Goal: Entertainment & Leisure: Consume media (video, audio)

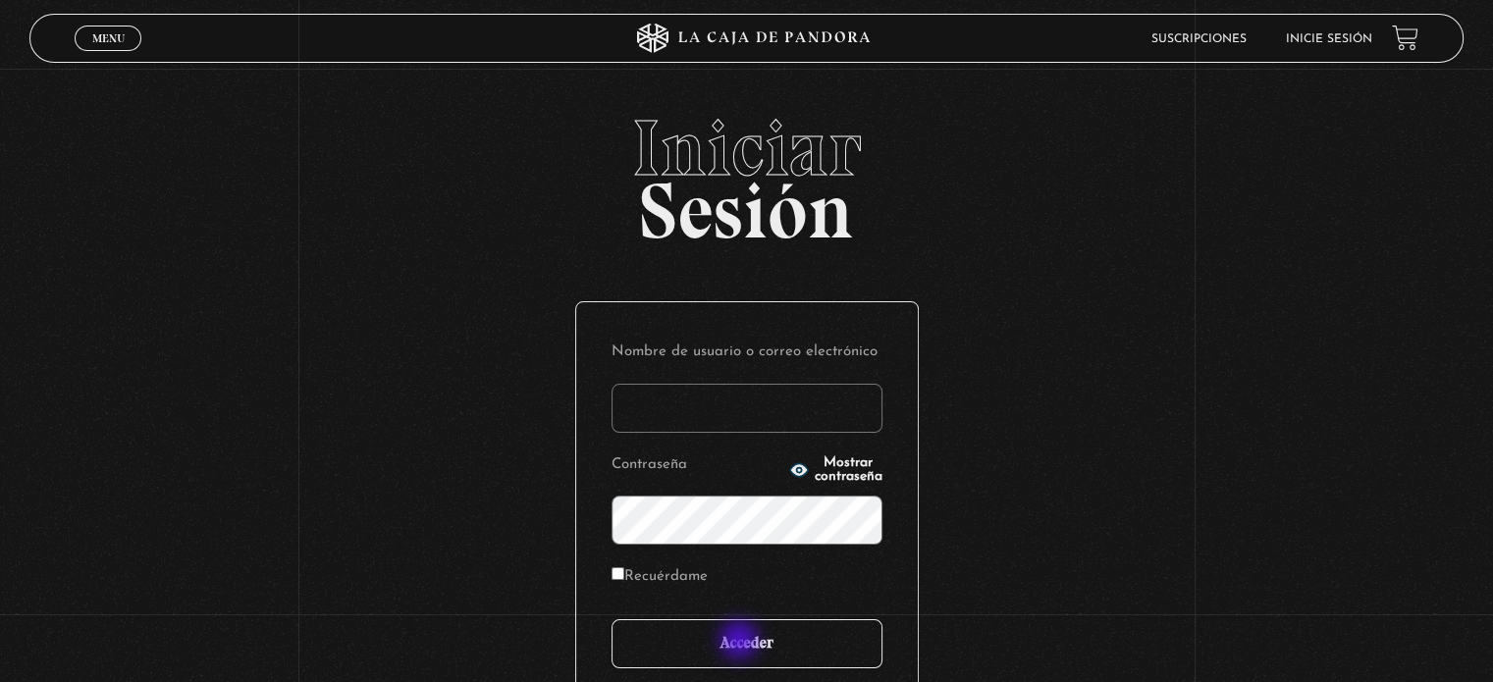
type input "Fabyrobleto@hotmail.com"
click at [738, 644] on input "Acceder" at bounding box center [747, 643] width 271 height 49
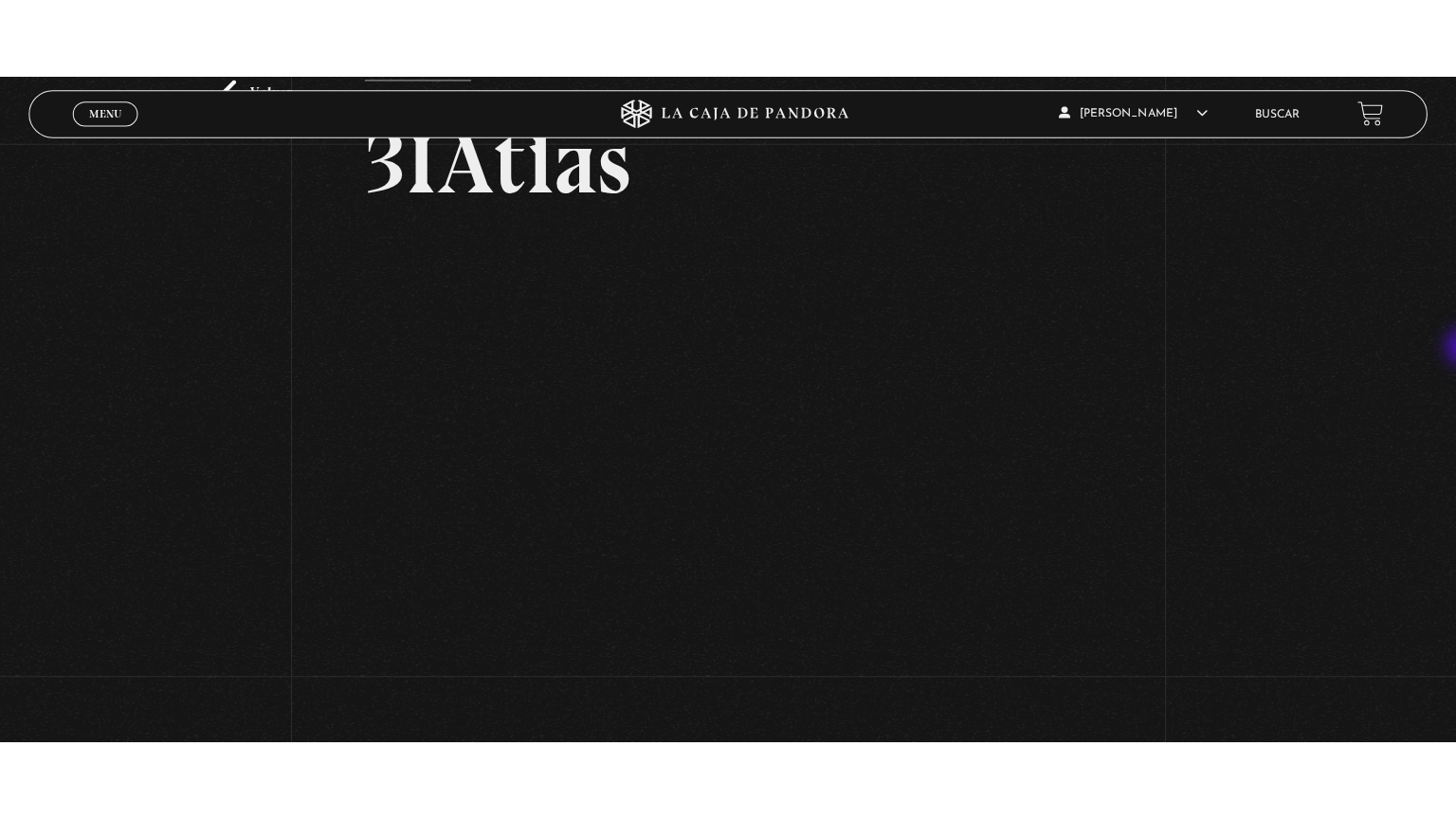
scroll to position [125, 0]
